Goal: Task Accomplishment & Management: Use online tool/utility

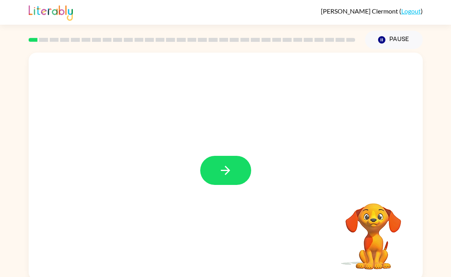
click at [225, 172] on icon "button" at bounding box center [226, 170] width 14 height 14
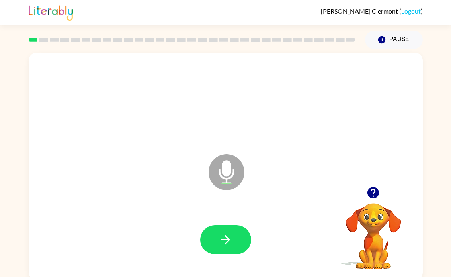
click at [233, 248] on button "button" at bounding box center [225, 239] width 51 height 29
click at [229, 241] on icon "button" at bounding box center [226, 240] width 14 height 14
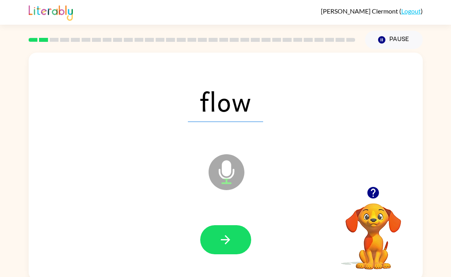
click at [231, 244] on icon "button" at bounding box center [226, 240] width 14 height 14
click at [233, 253] on button "button" at bounding box center [225, 239] width 51 height 29
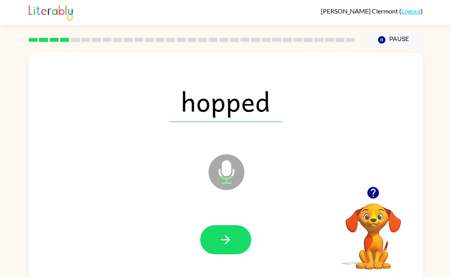
click at [232, 237] on icon "button" at bounding box center [226, 240] width 14 height 14
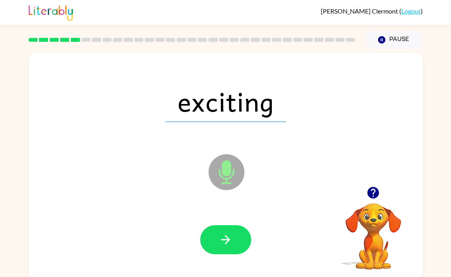
click at [224, 238] on icon "button" at bounding box center [226, 240] width 14 height 14
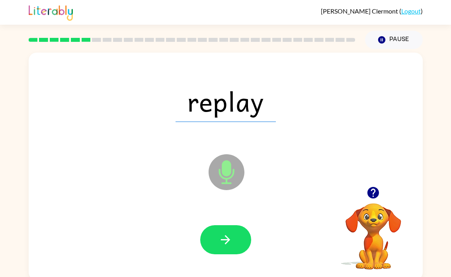
click at [233, 247] on button "button" at bounding box center [225, 239] width 51 height 29
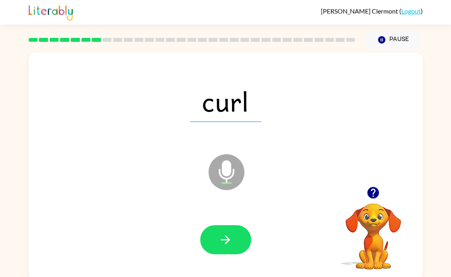
click at [380, 245] on video "Your browser must support playing .mp4 files to use Literably. Please try using…" at bounding box center [374, 231] width 80 height 80
click at [377, 189] on icon "button" at bounding box center [374, 193] width 12 height 12
click at [377, 197] on icon "button" at bounding box center [374, 193] width 12 height 12
click at [217, 240] on button "button" at bounding box center [225, 239] width 51 height 29
click at [237, 232] on button "button" at bounding box center [225, 239] width 51 height 29
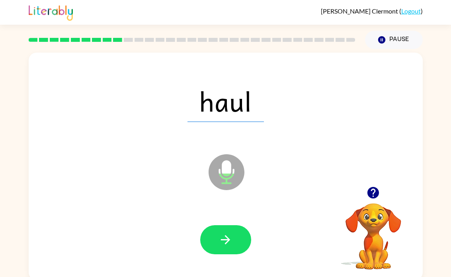
click at [235, 243] on button "button" at bounding box center [225, 239] width 51 height 29
click at [230, 245] on icon "button" at bounding box center [226, 240] width 14 height 14
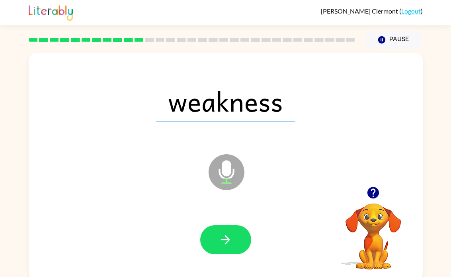
click at [228, 243] on icon "button" at bounding box center [226, 240] width 14 height 14
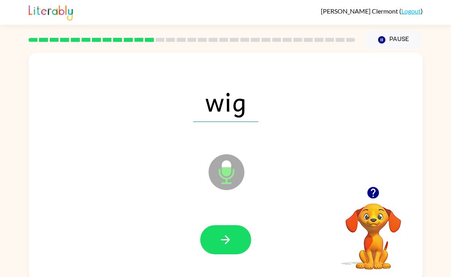
click at [382, 194] on button "button" at bounding box center [373, 192] width 20 height 20
click at [373, 198] on icon "button" at bounding box center [374, 193] width 12 height 12
click at [250, 240] on button "button" at bounding box center [225, 239] width 51 height 29
click at [224, 175] on icon "Microphone The Microphone is here when it is your turn to talk" at bounding box center [266, 182] width 119 height 60
click at [226, 251] on button "button" at bounding box center [225, 239] width 51 height 29
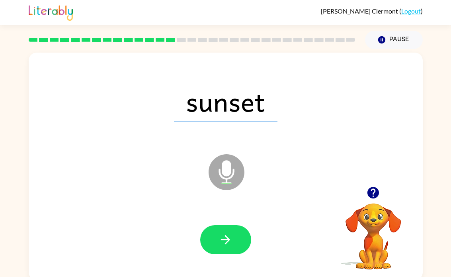
click at [240, 188] on icon "Microphone The Microphone is here when it is your turn to talk" at bounding box center [266, 182] width 119 height 60
click at [234, 99] on span "sunset" at bounding box center [226, 100] width 104 height 41
click at [246, 116] on span "sunset" at bounding box center [226, 100] width 104 height 41
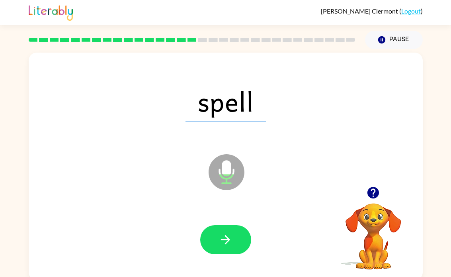
click at [390, 37] on button "Pause Pause" at bounding box center [394, 40] width 58 height 18
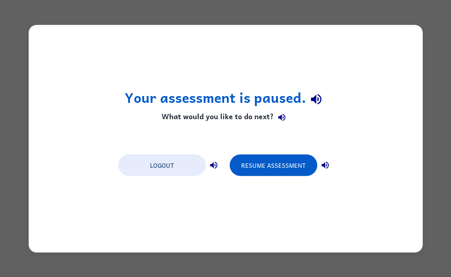
click at [303, 171] on button "Resume Assessment" at bounding box center [274, 165] width 88 height 22
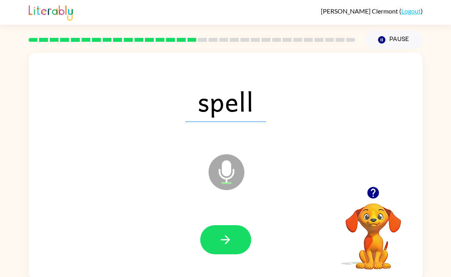
click at [239, 240] on button "button" at bounding box center [225, 239] width 51 height 29
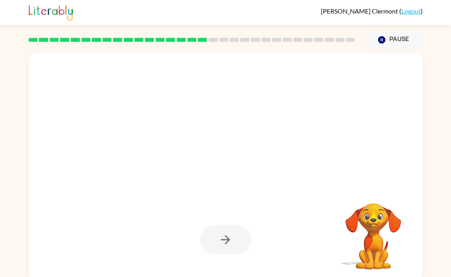
click at [411, 13] on link "Logout" at bounding box center [412, 11] width 20 height 8
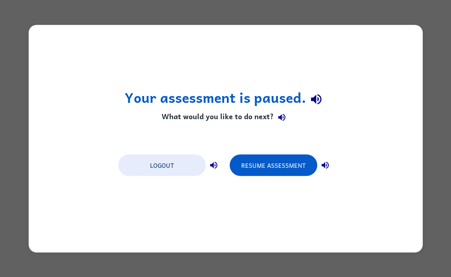
click at [195, 168] on button "Logout" at bounding box center [162, 165] width 88 height 22
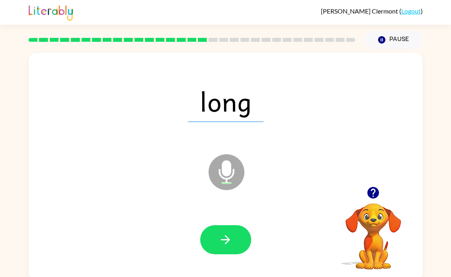
click at [296, 194] on icon "button" at bounding box center [373, 193] width 14 height 14
click at [296, 195] on icon "button" at bounding box center [374, 193] width 12 height 12
click at [296, 31] on button "Pause Pause" at bounding box center [394, 40] width 58 height 18
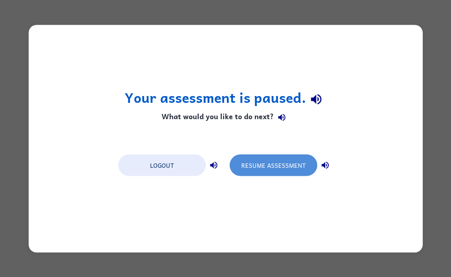
click at [247, 163] on button "Resume Assessment" at bounding box center [274, 165] width 88 height 22
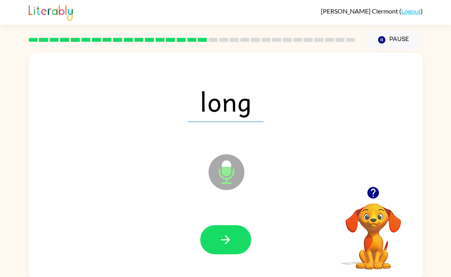
click at [232, 249] on button "button" at bounding box center [225, 239] width 51 height 29
click at [215, 245] on button "button" at bounding box center [225, 239] width 51 height 29
click at [240, 238] on button "button" at bounding box center [225, 239] width 51 height 29
click at [231, 237] on icon "button" at bounding box center [226, 240] width 14 height 14
click at [217, 233] on button "button" at bounding box center [225, 239] width 51 height 29
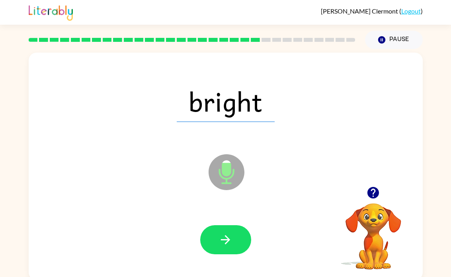
click at [230, 231] on button "button" at bounding box center [225, 239] width 51 height 29
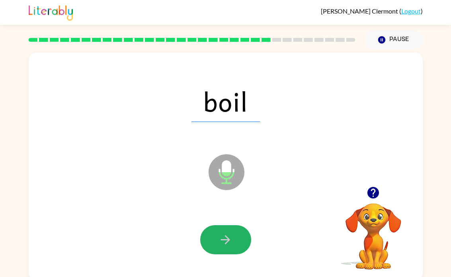
click at [235, 229] on button "button" at bounding box center [225, 239] width 51 height 29
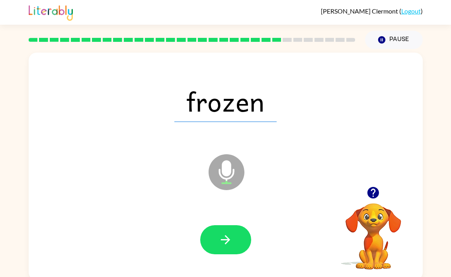
click at [236, 236] on button "button" at bounding box center [225, 239] width 51 height 29
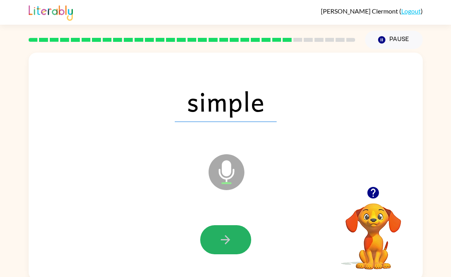
click at [223, 235] on icon "button" at bounding box center [226, 240] width 14 height 14
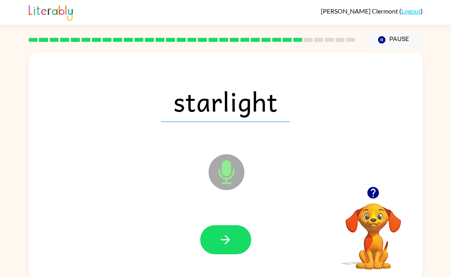
click at [227, 241] on icon "button" at bounding box center [226, 240] width 14 height 14
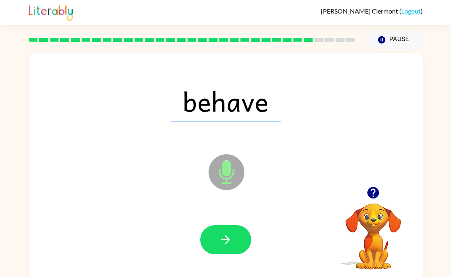
click at [229, 236] on icon "button" at bounding box center [226, 240] width 14 height 14
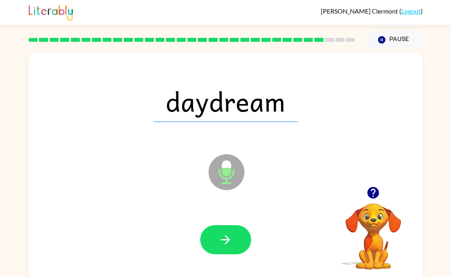
click at [223, 235] on icon "button" at bounding box center [226, 240] width 14 height 14
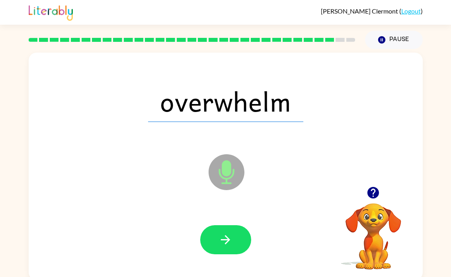
click at [223, 245] on icon "button" at bounding box center [226, 240] width 14 height 14
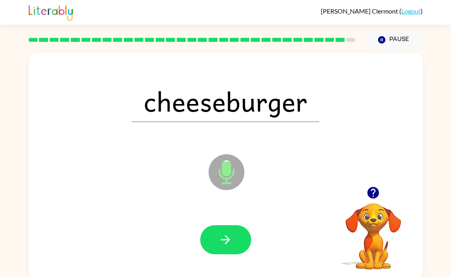
click at [228, 250] on button "button" at bounding box center [225, 239] width 51 height 29
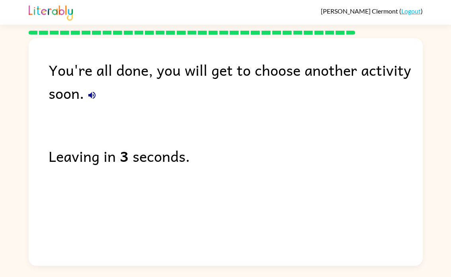
click at [91, 99] on icon "button" at bounding box center [92, 95] width 10 height 10
